Goal: Navigation & Orientation: Find specific page/section

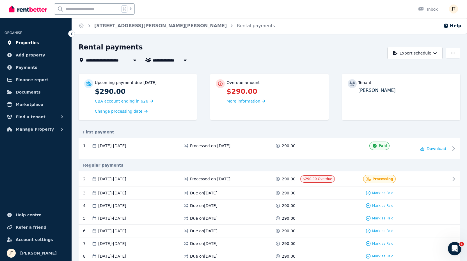
click at [34, 42] on span "Properties" at bounding box center [27, 42] width 23 height 7
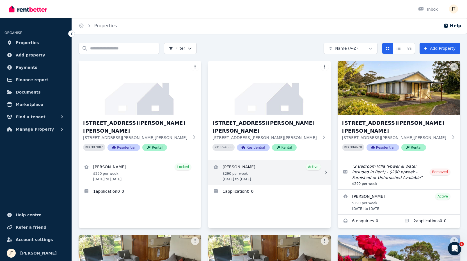
click at [243, 164] on link "View details for Dimity Williams" at bounding box center [269, 172] width 123 height 25
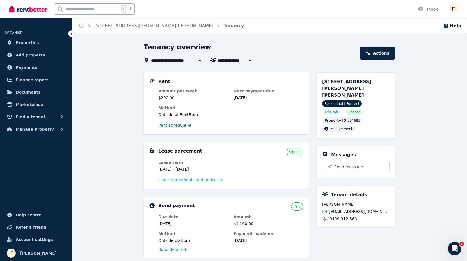
click at [177, 123] on span "Rent schedule" at bounding box center [172, 125] width 28 height 6
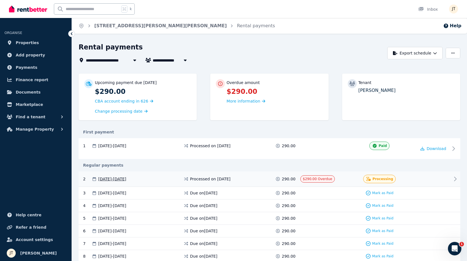
click at [412, 176] on div "Processing" at bounding box center [380, 179] width 74 height 8
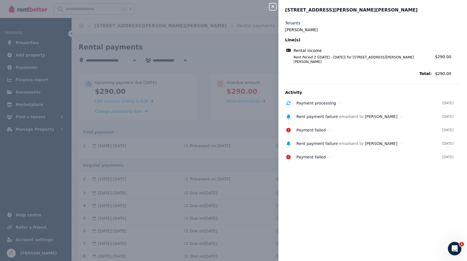
click at [271, 6] on icon "button" at bounding box center [273, 6] width 7 height 4
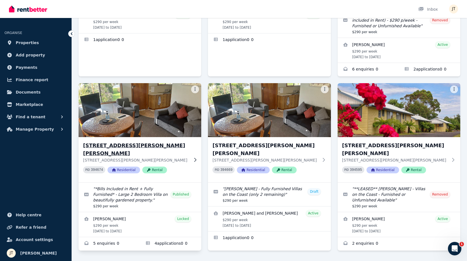
scroll to position [151, 0]
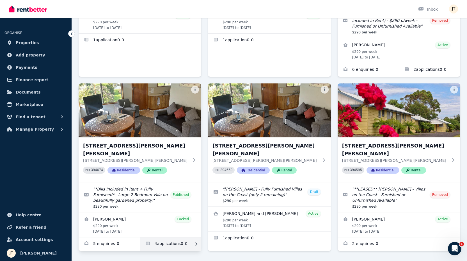
click at [178, 237] on link "Applications for 6/21 Andrew St, Strahan" at bounding box center [170, 243] width 61 height 13
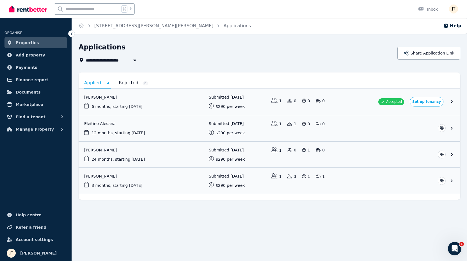
click at [44, 41] on link "Properties" at bounding box center [35, 42] width 63 height 11
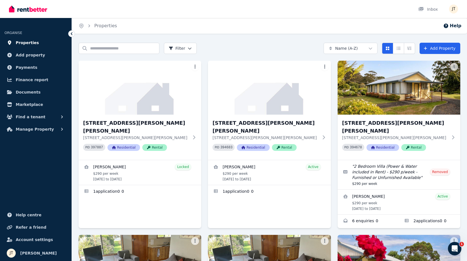
click at [26, 41] on span "Properties" at bounding box center [27, 42] width 23 height 7
click at [24, 65] on span "Payments" at bounding box center [27, 67] width 22 height 7
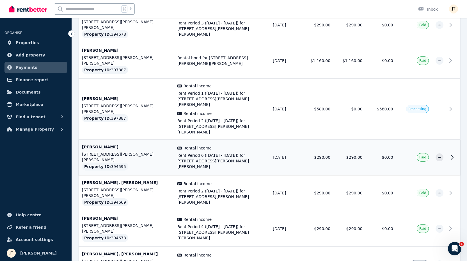
scroll to position [485, 0]
